Goal: Task Accomplishment & Management: Complete application form

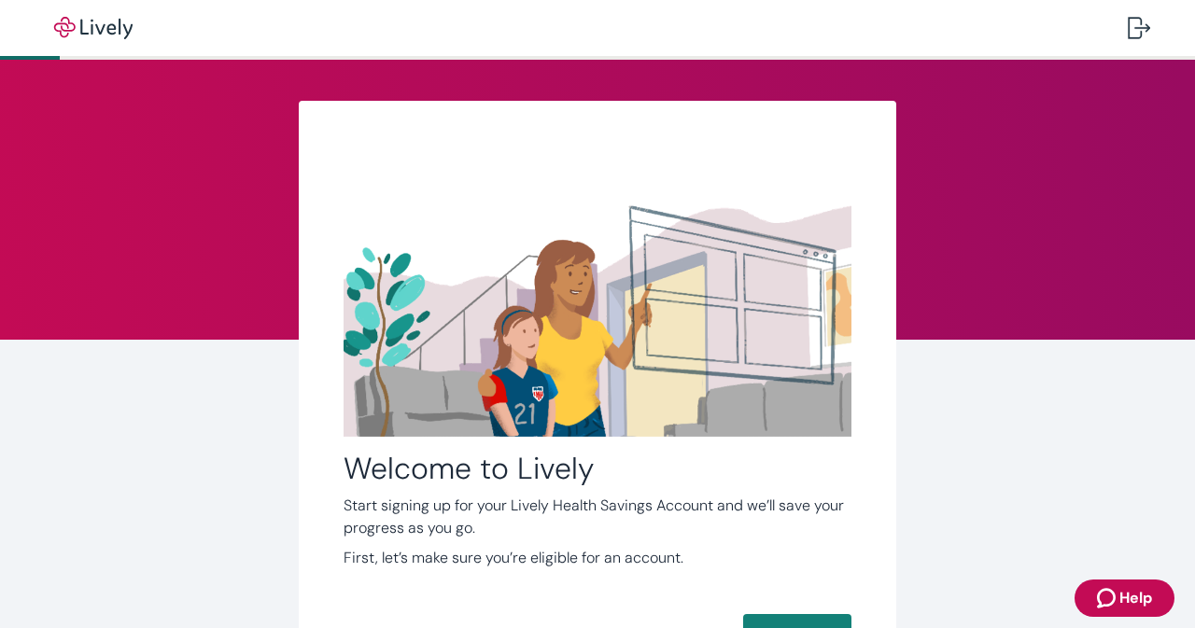
scroll to position [173, 0]
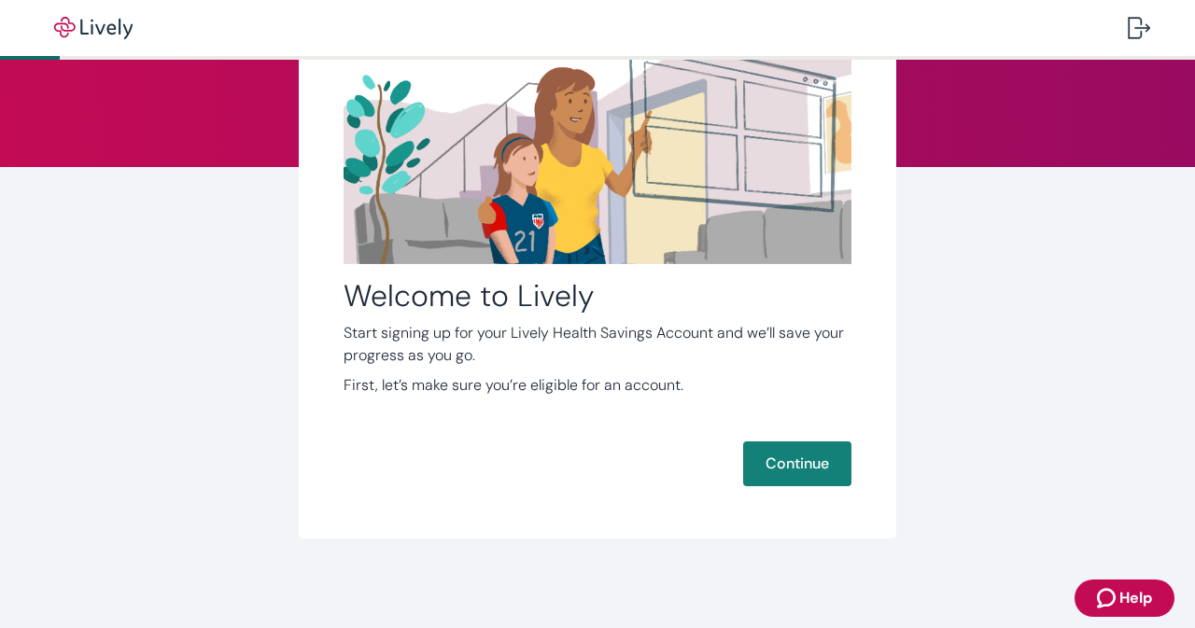
click at [796, 477] on button "Continue" at bounding box center [797, 464] width 108 height 45
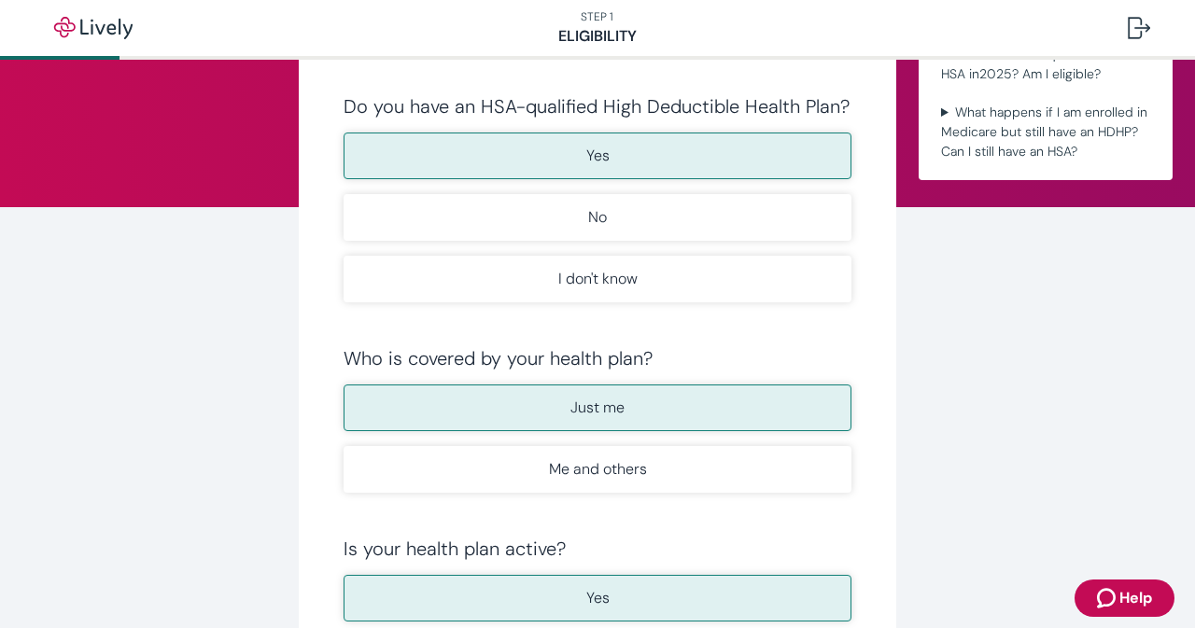
scroll to position [415, 0]
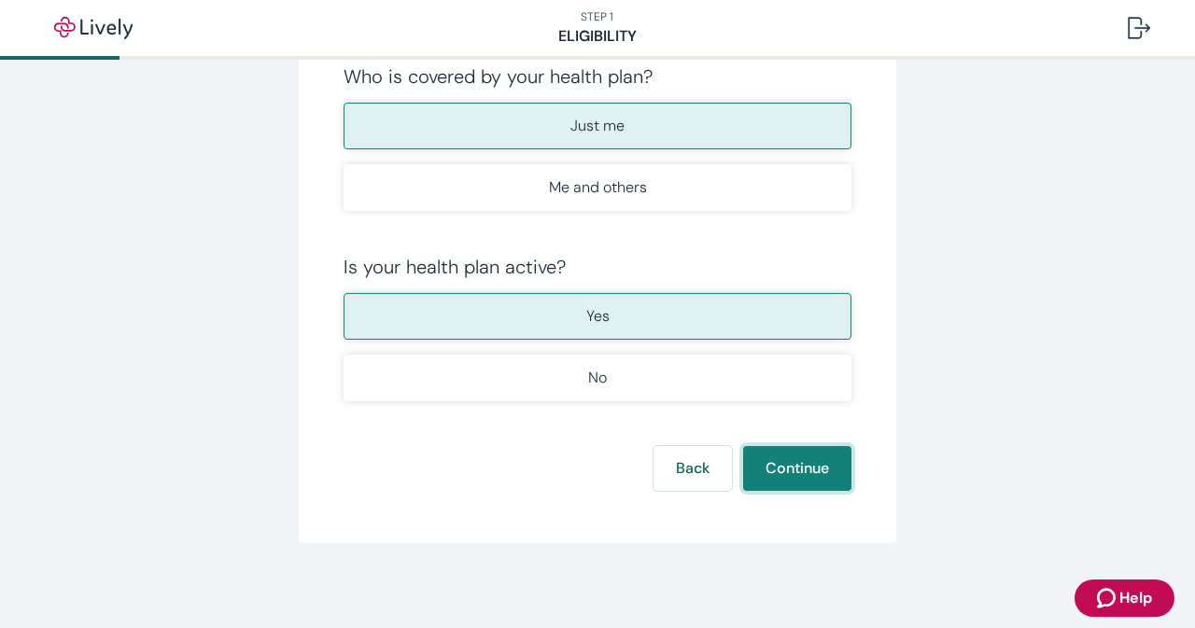
click at [775, 464] on button "Continue" at bounding box center [797, 468] width 108 height 45
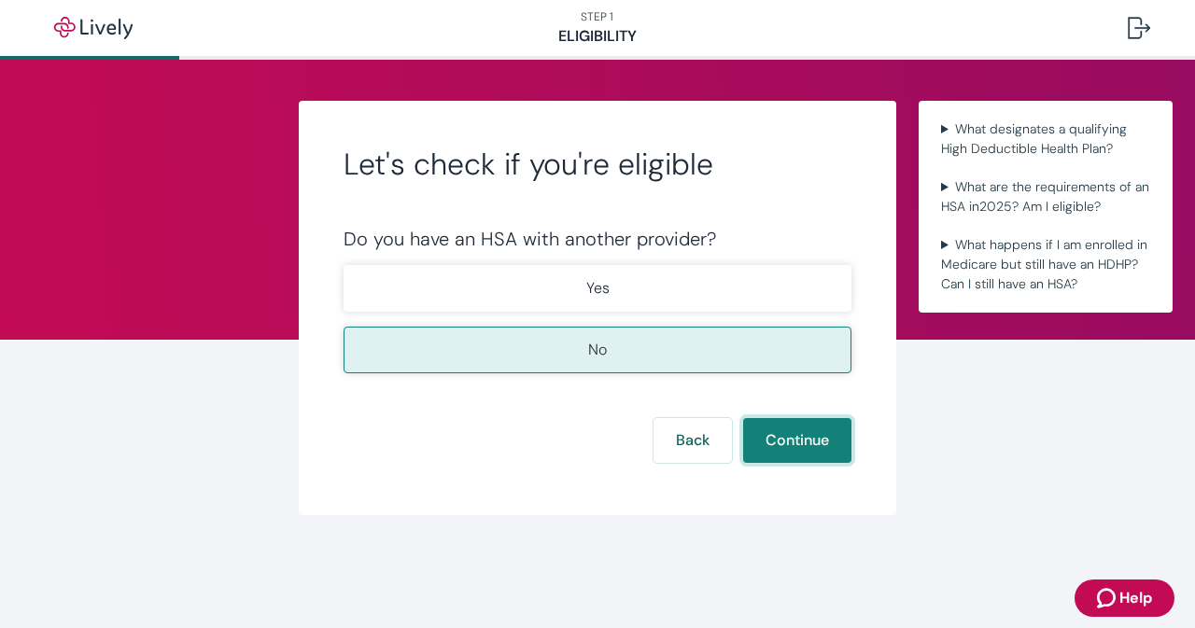
click at [771, 444] on button "Continue" at bounding box center [797, 440] width 108 height 45
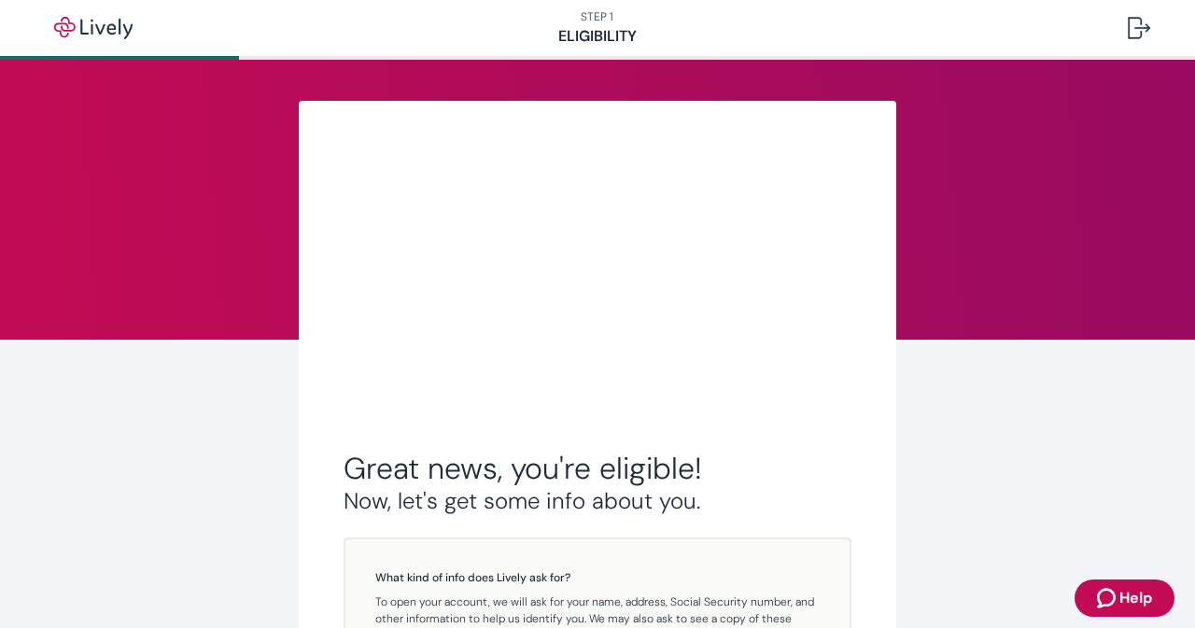
scroll to position [369, 0]
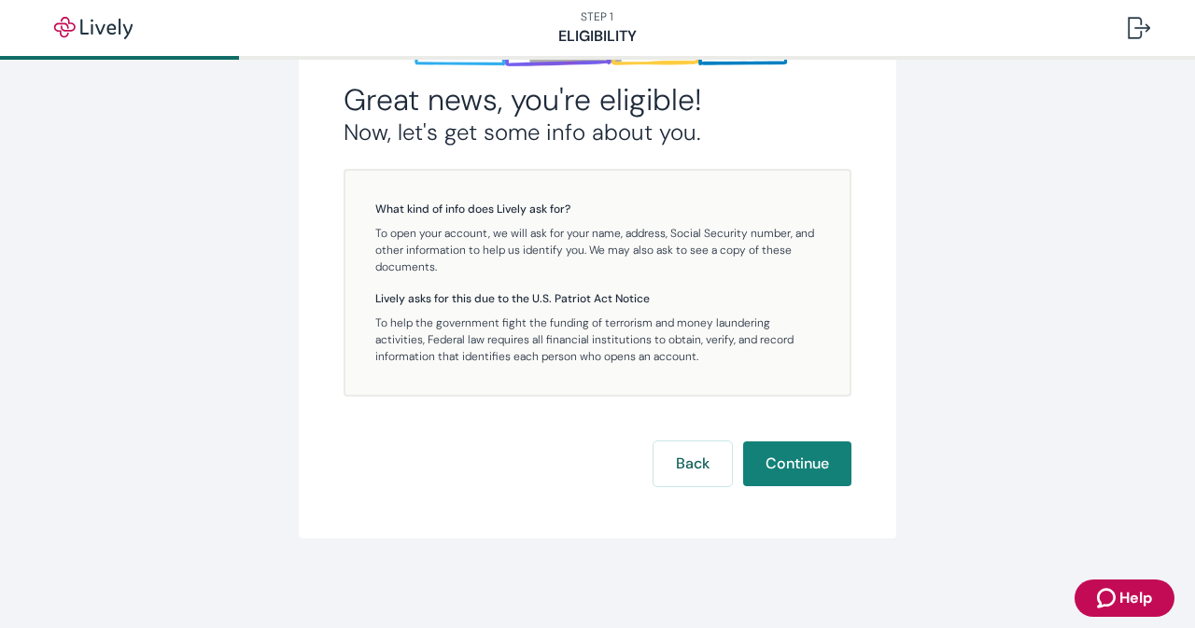
click at [797, 466] on button "Continue" at bounding box center [797, 464] width 108 height 45
